Goal: Task Accomplishment & Management: Use online tool/utility

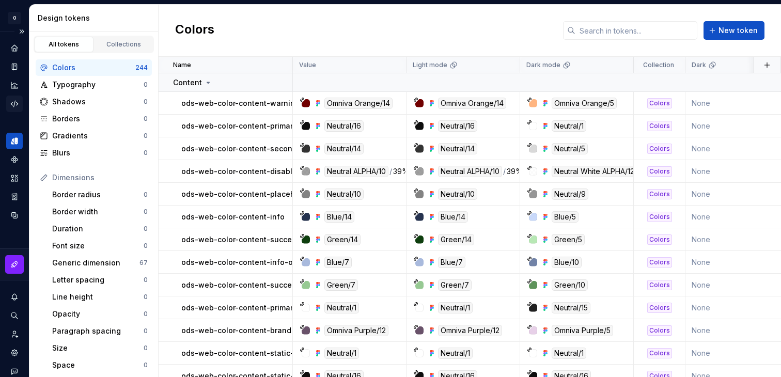
click at [8, 104] on div "Code automation" at bounding box center [14, 104] width 17 height 17
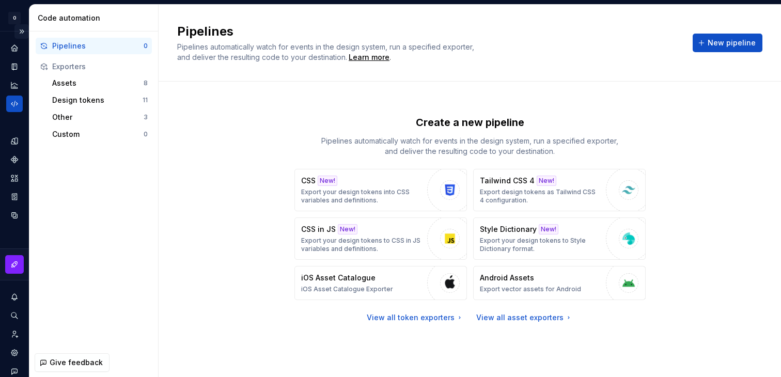
click at [25, 32] on button "Expand sidebar" at bounding box center [21, 31] width 14 height 14
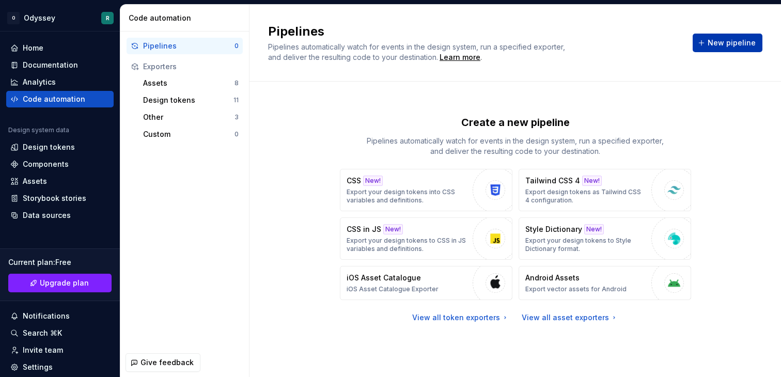
click at [737, 36] on button "New pipeline" at bounding box center [728, 43] width 70 height 19
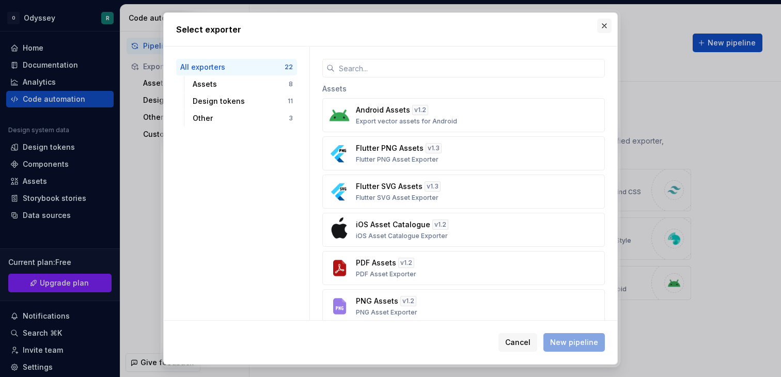
click at [605, 26] on button "button" at bounding box center [604, 26] width 14 height 14
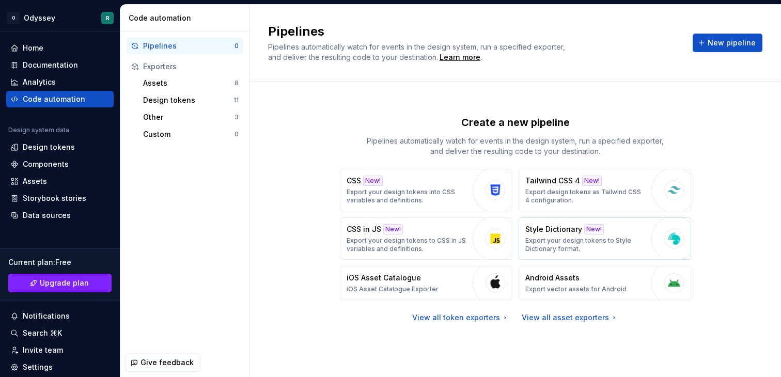
click at [561, 231] on p "Style Dictionary" at bounding box center [553, 229] width 57 height 10
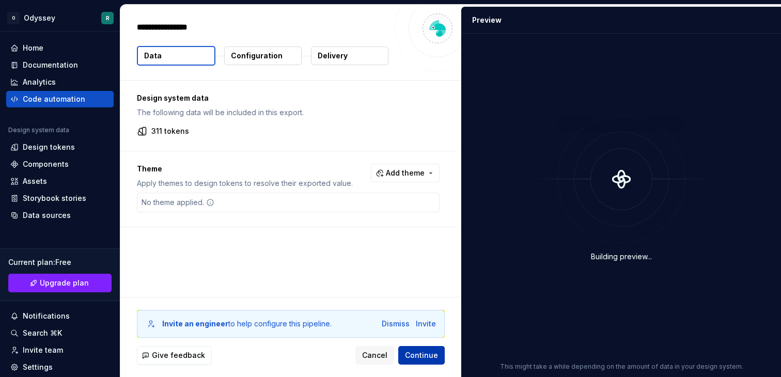
click at [415, 357] on span "Continue" at bounding box center [421, 355] width 33 height 10
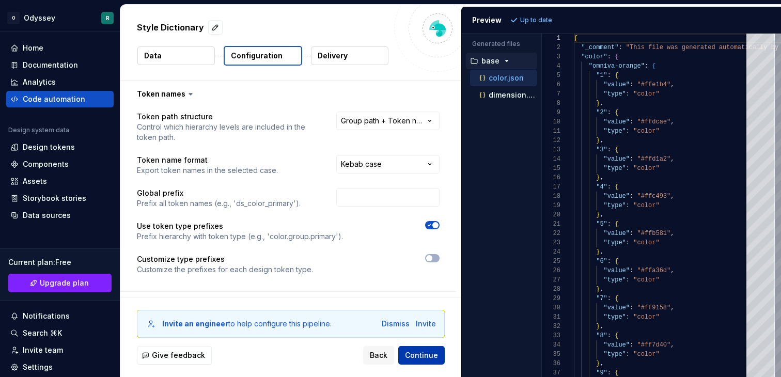
click at [429, 351] on span "Continue" at bounding box center [421, 355] width 33 height 10
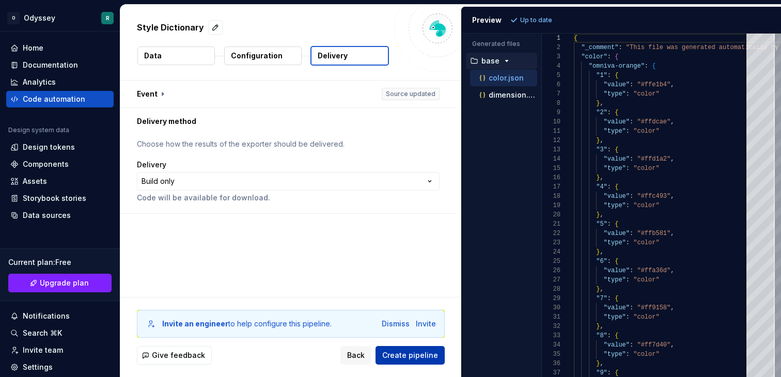
click at [412, 356] on span "Create pipeline" at bounding box center [410, 355] width 56 height 10
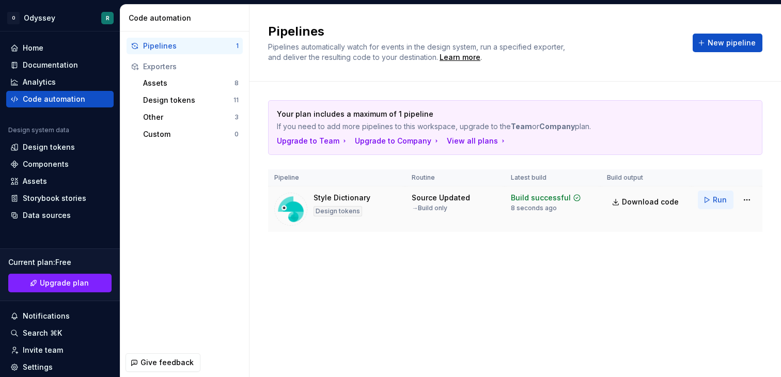
click at [721, 198] on span "Run" at bounding box center [720, 200] width 14 height 10
click at [641, 200] on span "Download code" at bounding box center [650, 202] width 57 height 10
click at [62, 153] on div "Design tokens" at bounding box center [59, 147] width 107 height 17
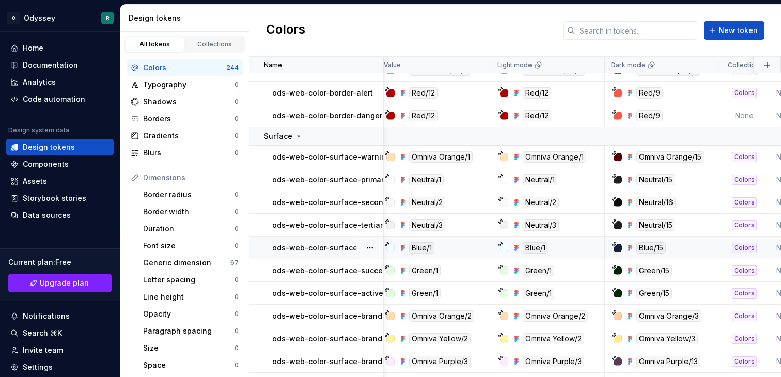
scroll to position [711, 0]
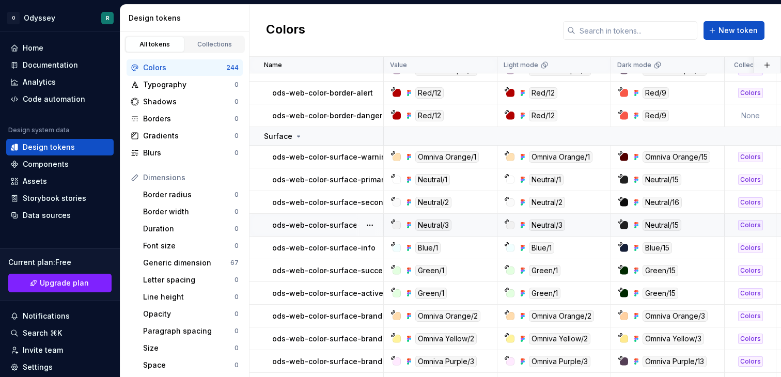
click at [430, 227] on div "Neutral/3" at bounding box center [433, 225] width 36 height 11
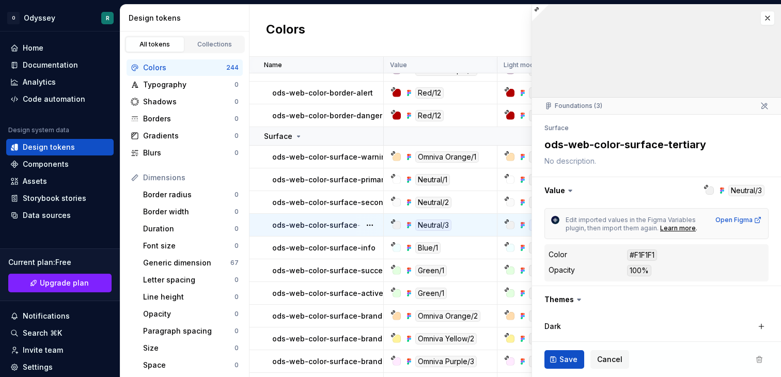
click at [430, 222] on div "Neutral/3" at bounding box center [433, 225] width 36 height 11
click at [643, 255] on div "#F1F1F1" at bounding box center [642, 255] width 30 height 11
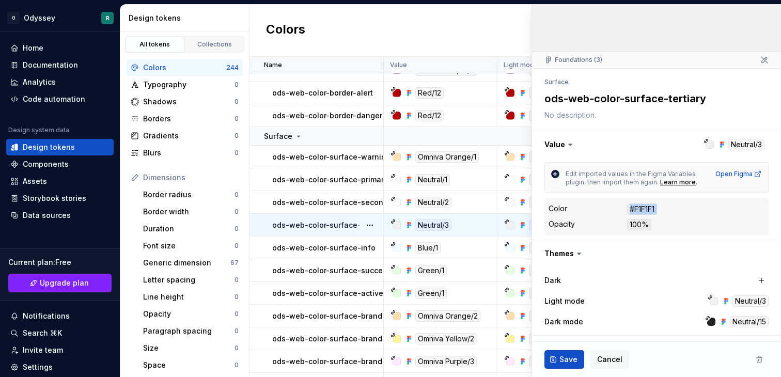
scroll to position [128, 0]
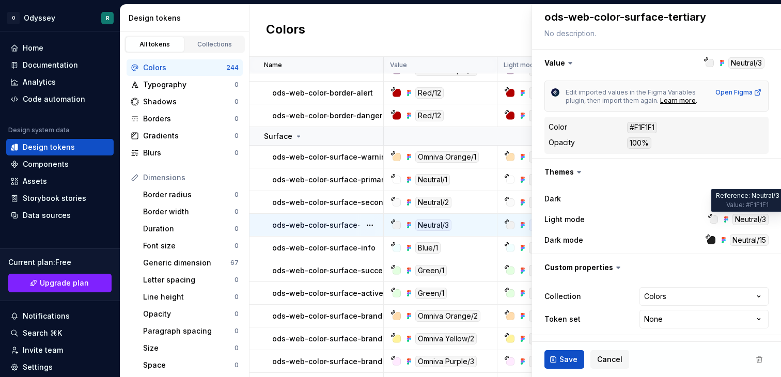
click at [748, 222] on div "Neutral/3" at bounding box center [751, 219] width 36 height 11
click at [715, 221] on div at bounding box center [714, 219] width 8 height 8
click at [708, 215] on icon at bounding box center [710, 215] width 5 height 5
click at [726, 215] on icon at bounding box center [726, 219] width 8 height 8
click at [726, 219] on icon at bounding box center [727, 220] width 2 height 2
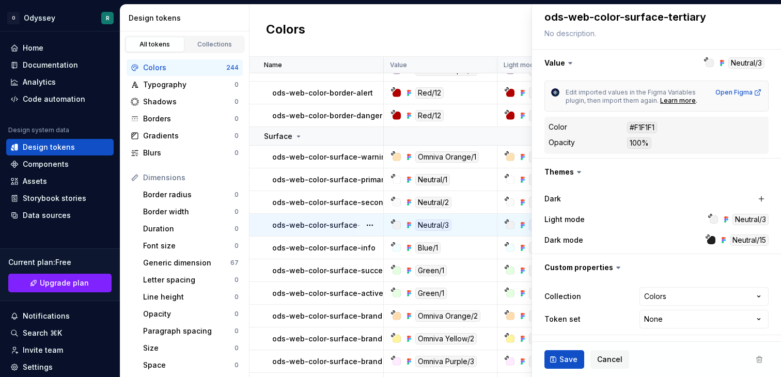
click at [739, 219] on div "Neutral/3" at bounding box center [751, 219] width 36 height 11
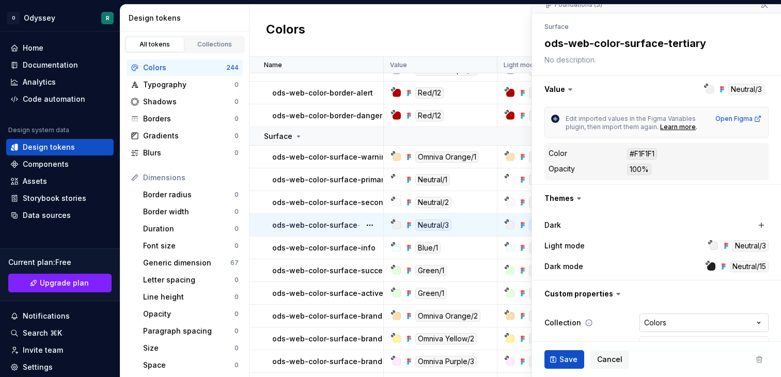
scroll to position [85, 0]
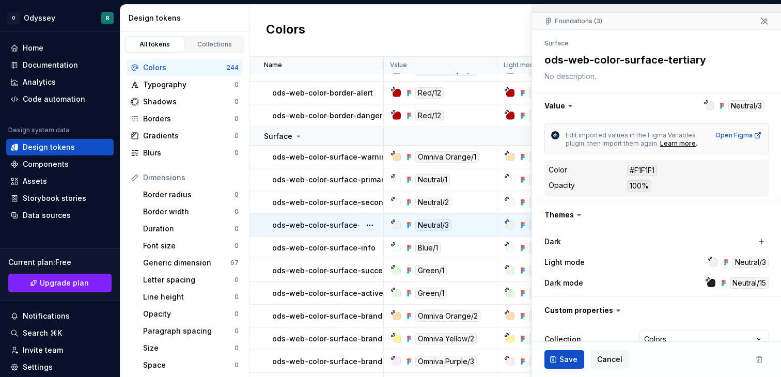
click at [709, 106] on div at bounding box center [710, 106] width 8 height 8
click at [733, 107] on button "button" at bounding box center [656, 105] width 249 height 27
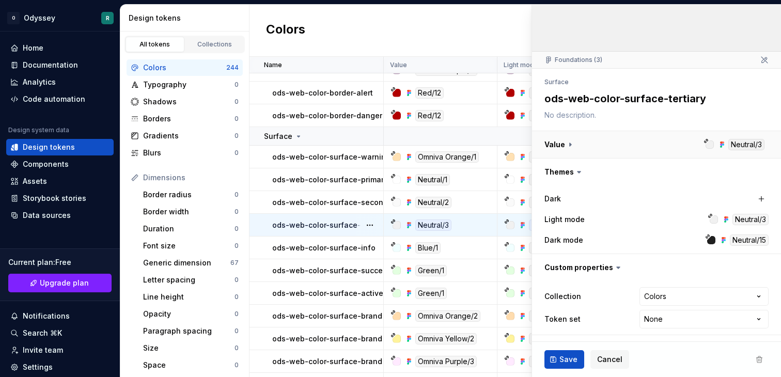
click at [732, 135] on button "button" at bounding box center [656, 144] width 249 height 27
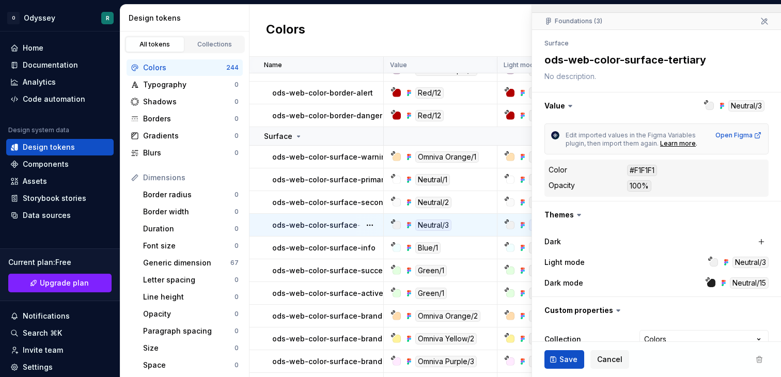
click at [709, 104] on div at bounding box center [710, 106] width 8 height 8
click at [726, 105] on button "button" at bounding box center [656, 105] width 249 height 27
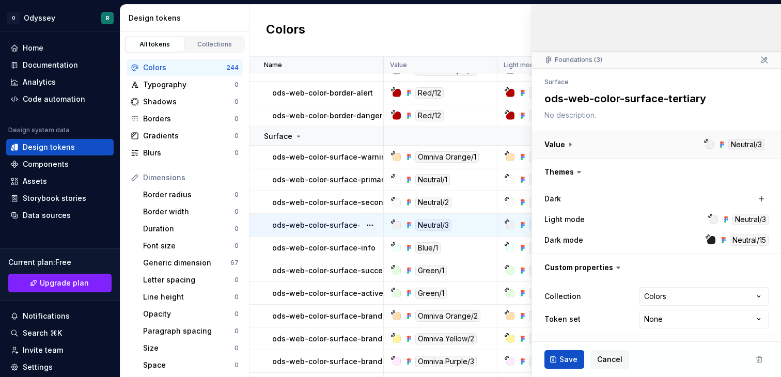
click at [718, 148] on button "button" at bounding box center [656, 144] width 249 height 27
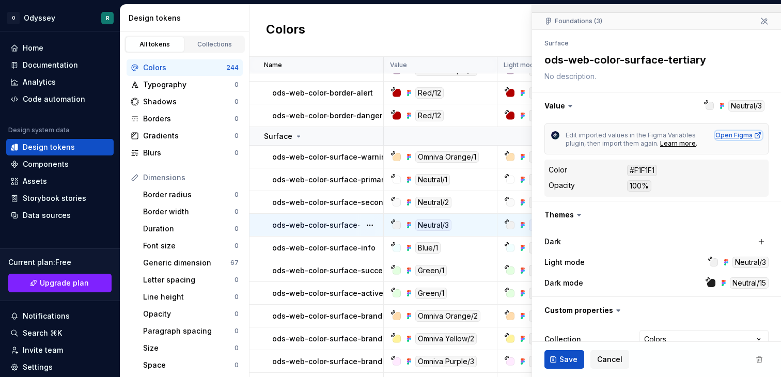
click at [718, 134] on div "Open Figma" at bounding box center [739, 135] width 47 height 8
type textarea "*"
click at [514, 38] on div "Colors New token" at bounding box center [516, 31] width 532 height 52
click at [620, 361] on button "Cancel" at bounding box center [610, 359] width 39 height 19
